Goal: Find contact information: Find contact information

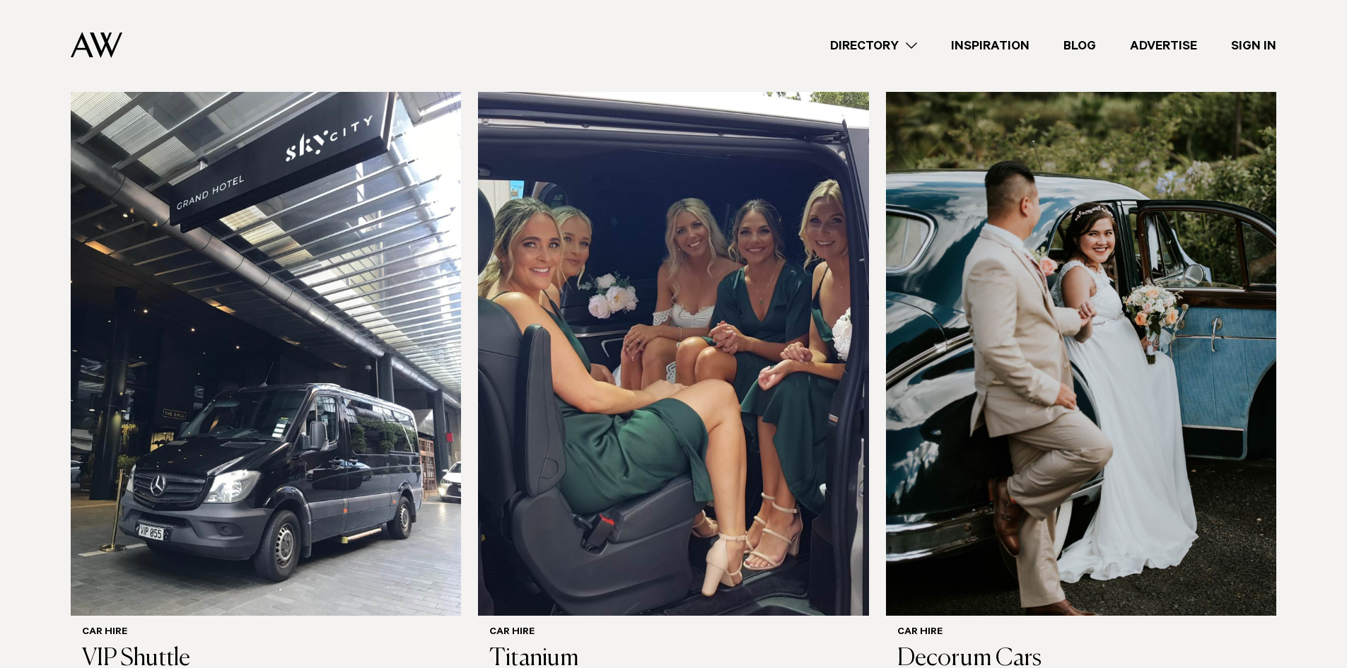
scroll to position [990, 0]
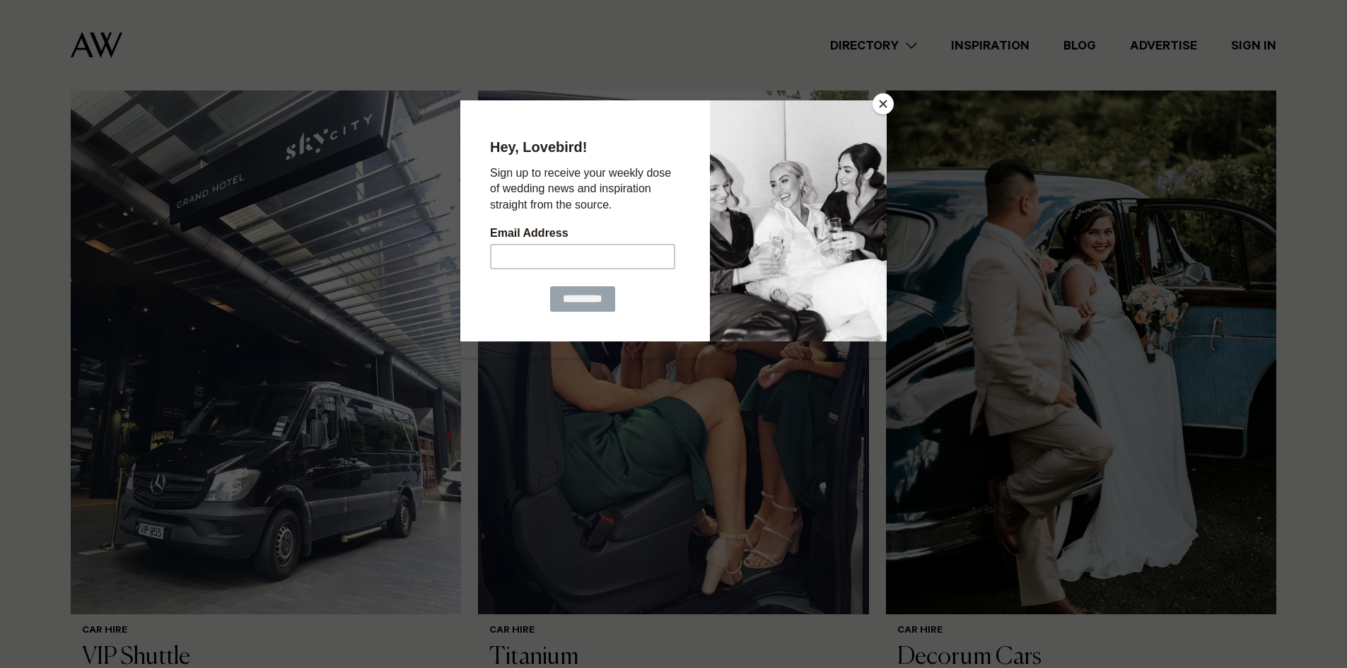
click at [886, 101] on button "Close" at bounding box center [882, 103] width 21 height 21
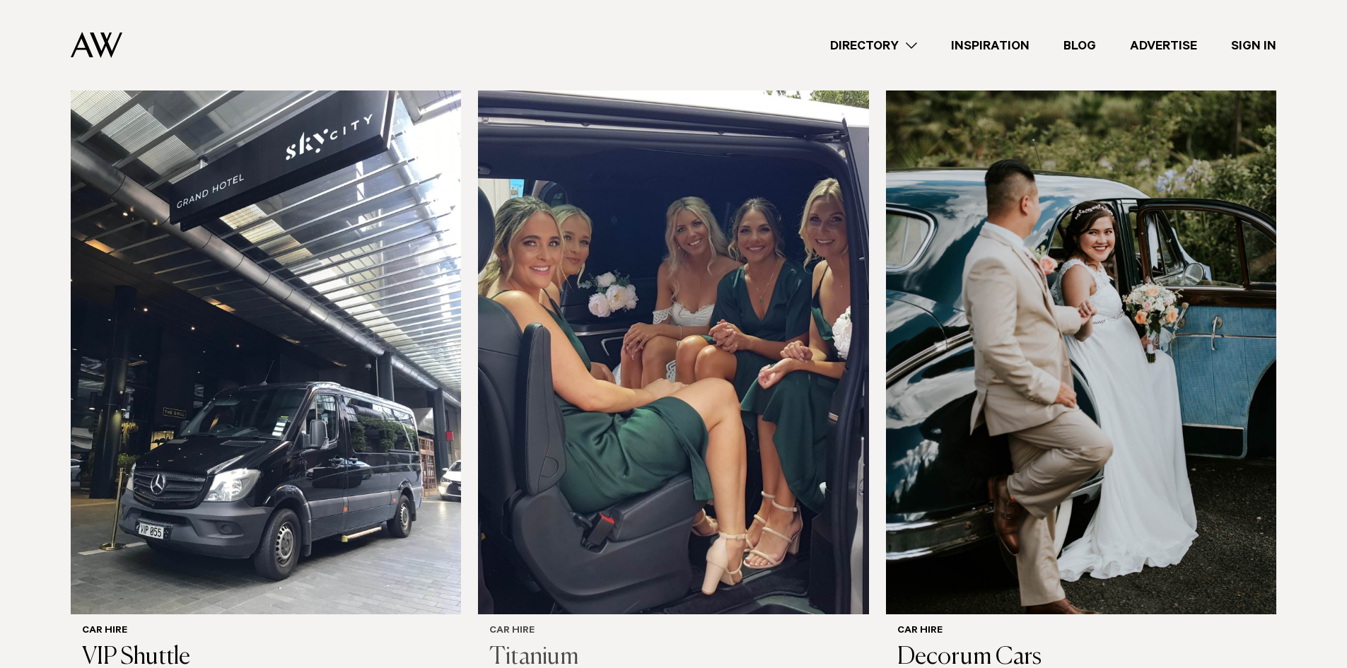
click at [726, 444] on img at bounding box center [673, 353] width 390 height 524
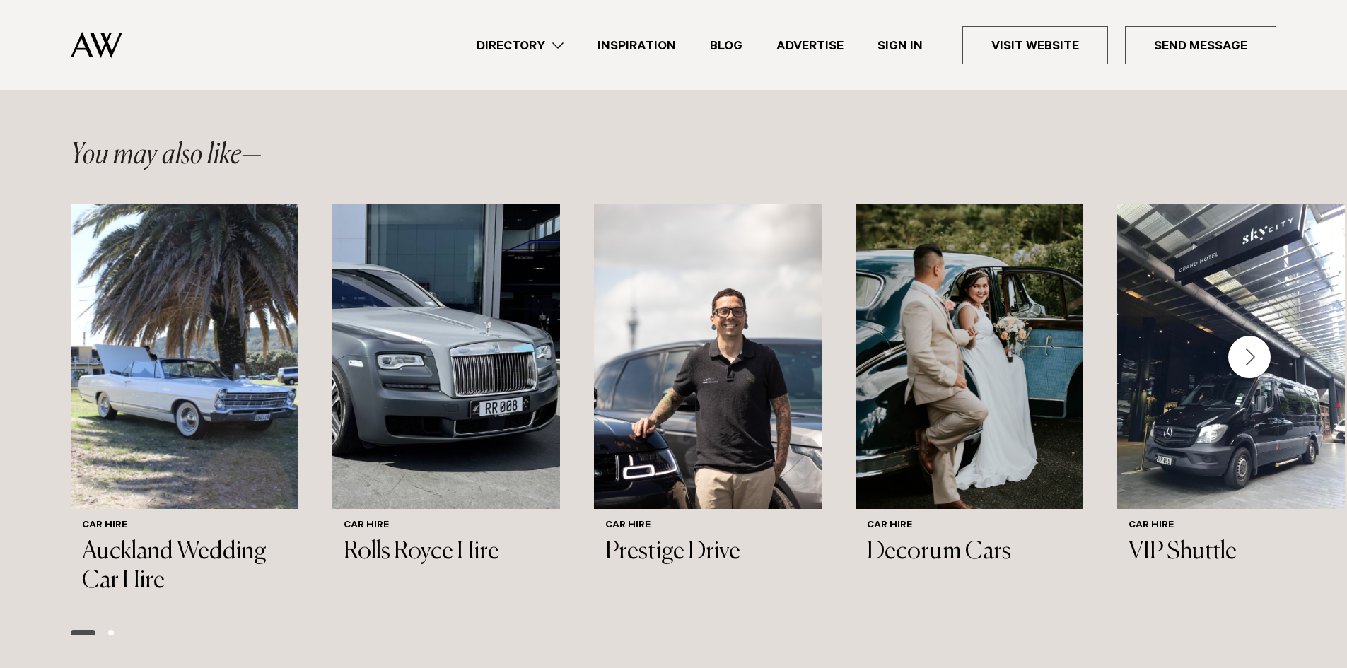
scroll to position [1414, 0]
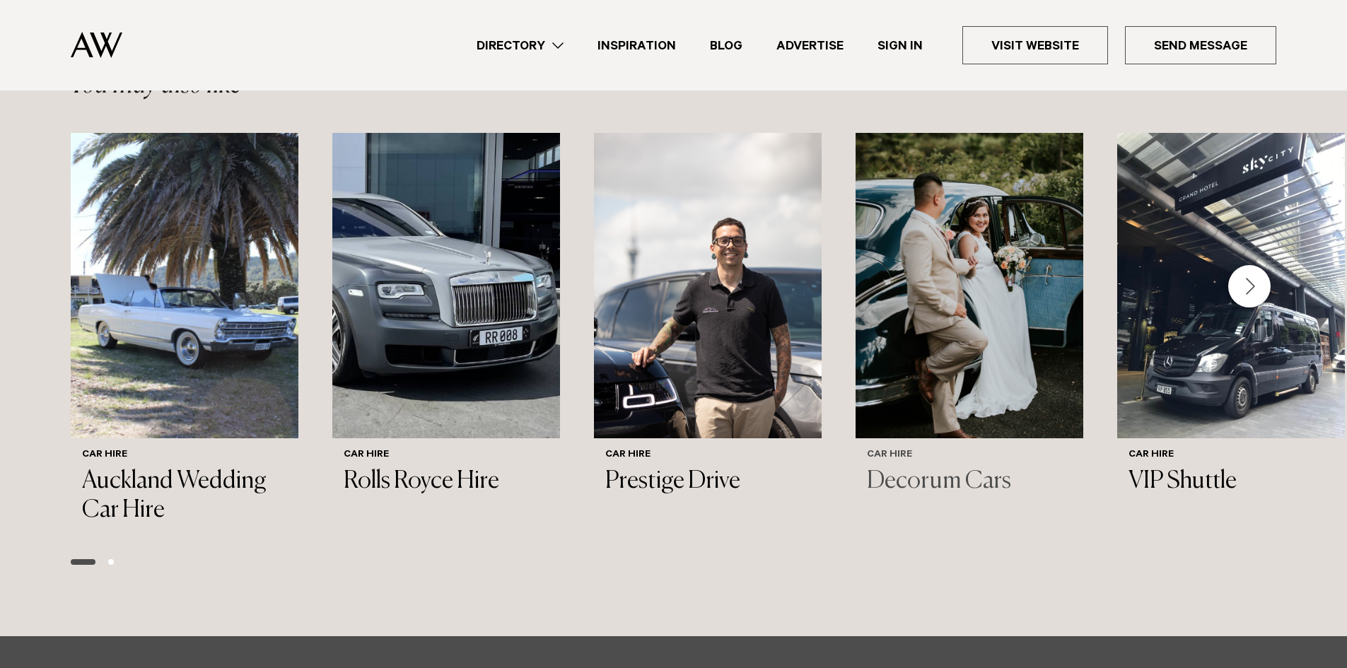
click at [968, 339] on img "4 / 6" at bounding box center [970, 285] width 228 height 305
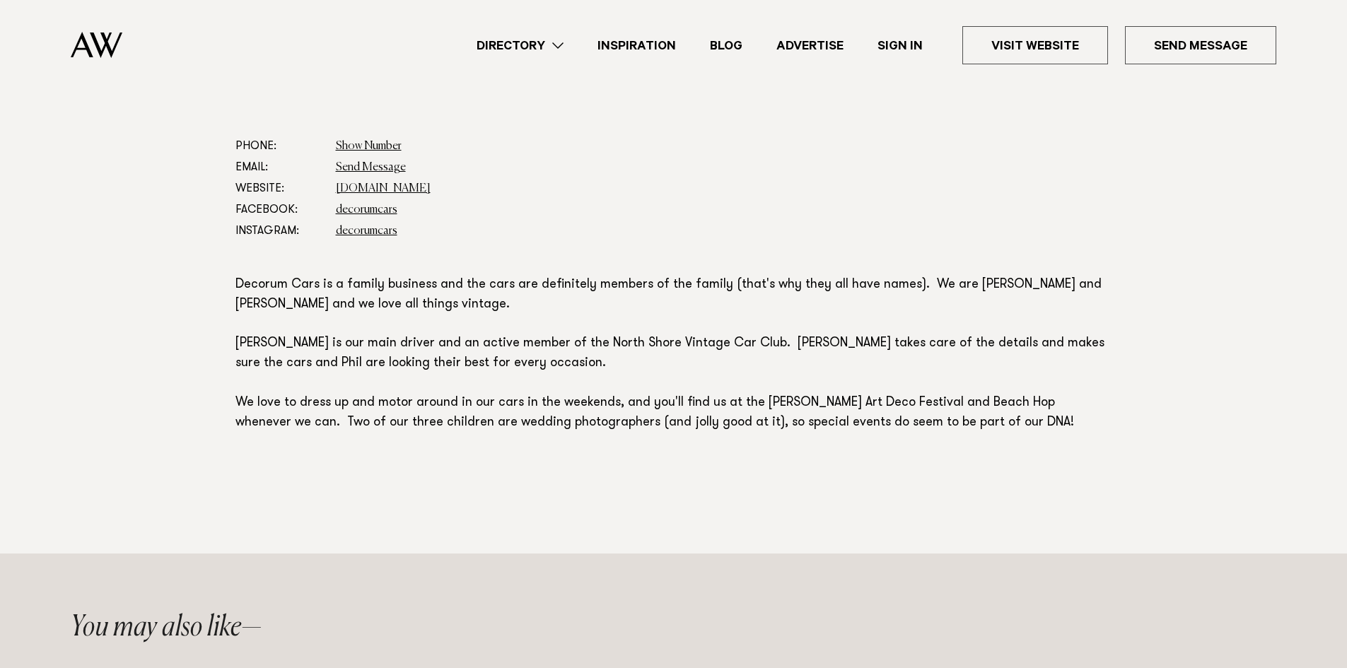
scroll to position [778, 0]
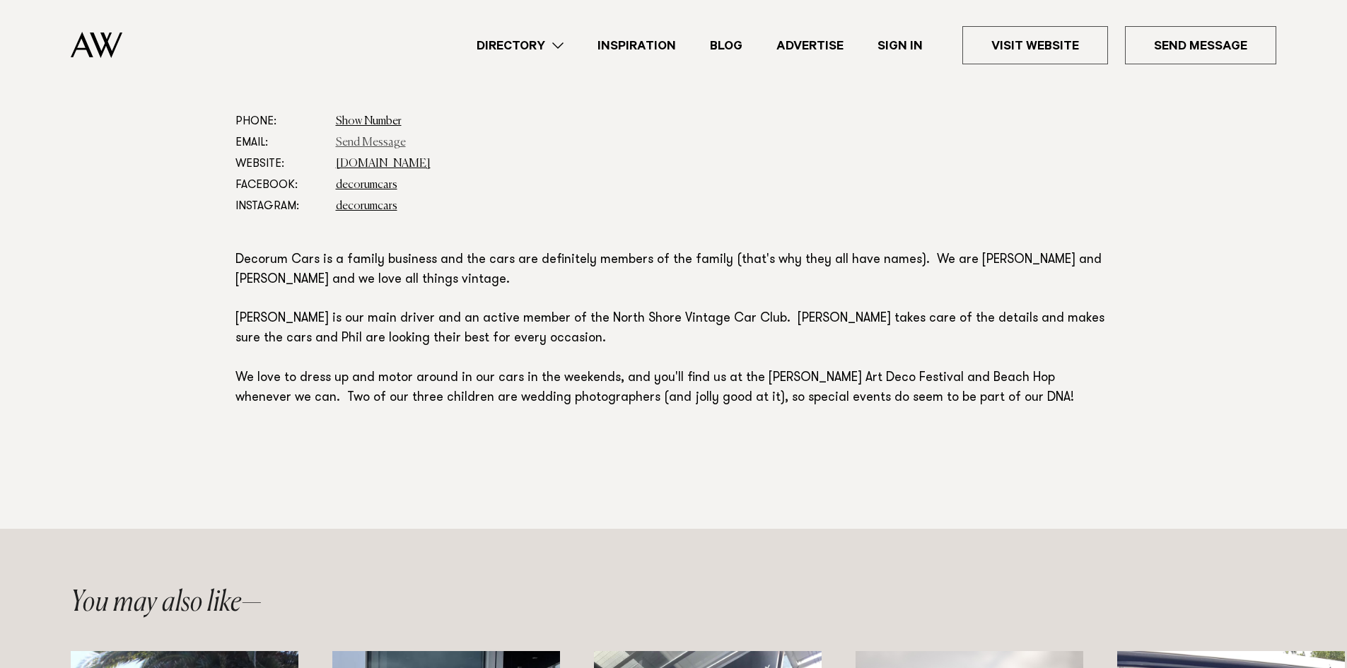
click at [363, 143] on link "Send Message" at bounding box center [371, 142] width 70 height 11
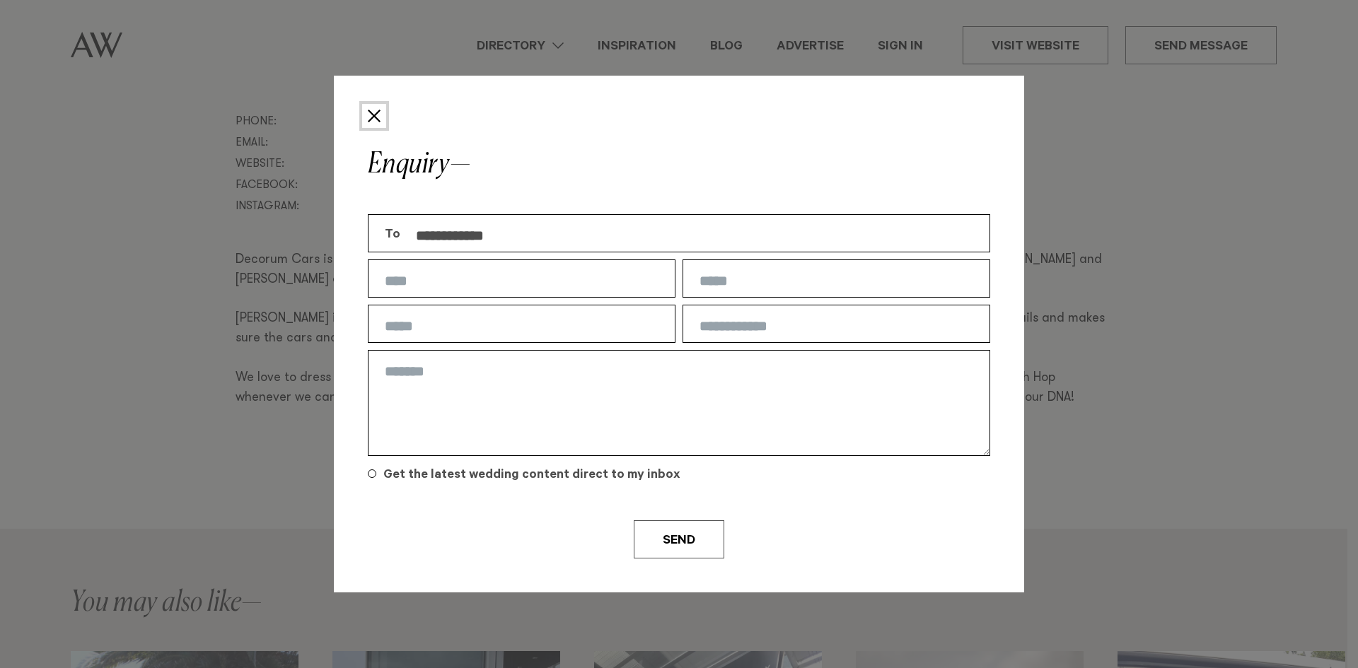
click at [367, 113] on button "Close" at bounding box center [374, 116] width 24 height 24
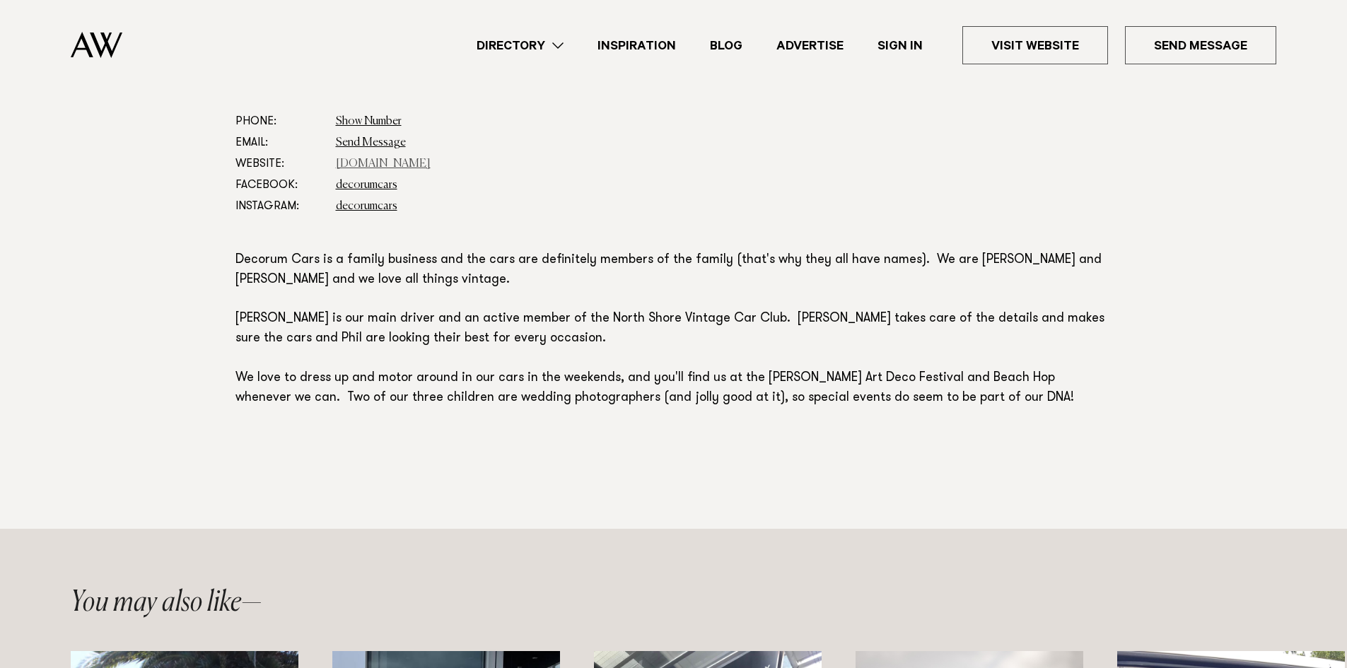
click at [398, 163] on link "www.decorumcars.co.nz" at bounding box center [383, 163] width 95 height 11
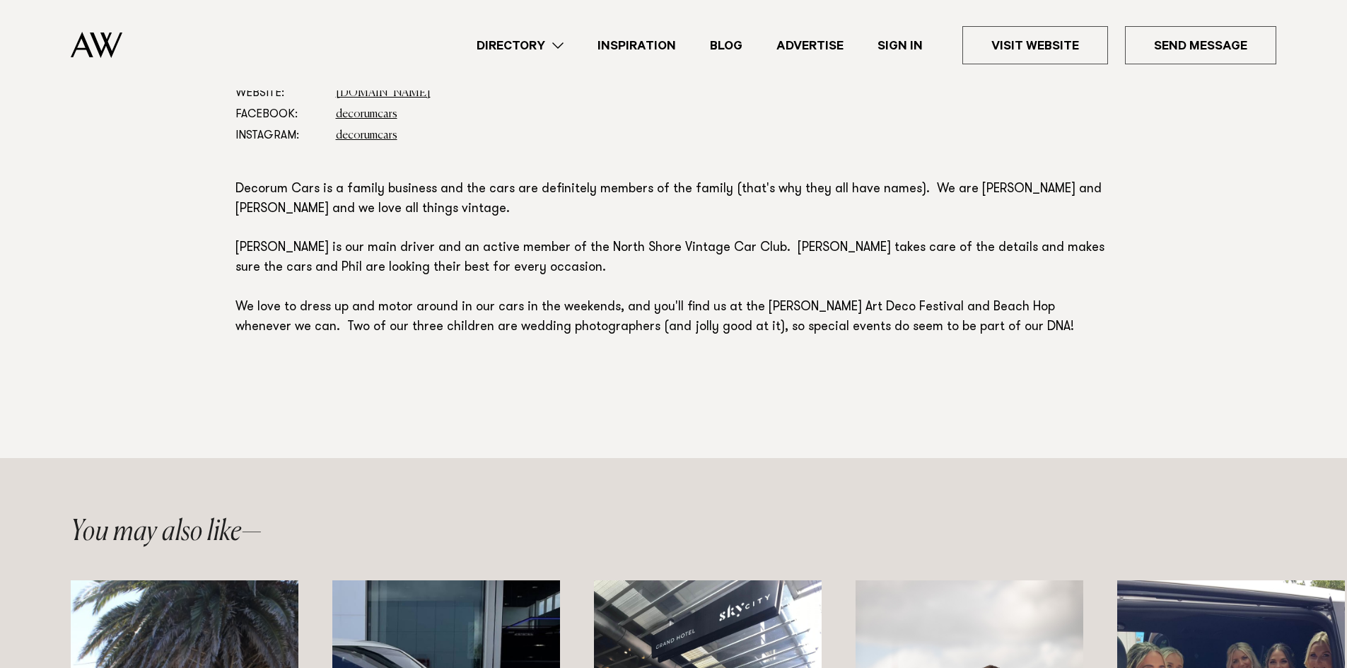
scroll to position [354, 0]
